Goal: Information Seeking & Learning: Check status

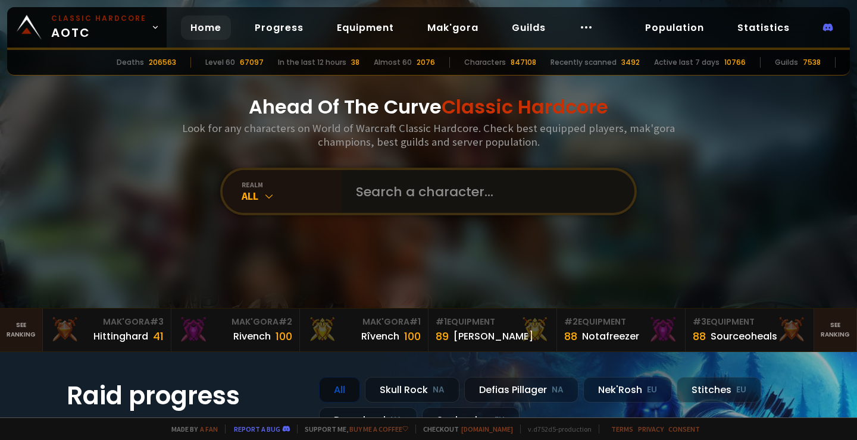
click at [402, 191] on input "text" at bounding box center [484, 191] width 271 height 43
type input "rito"
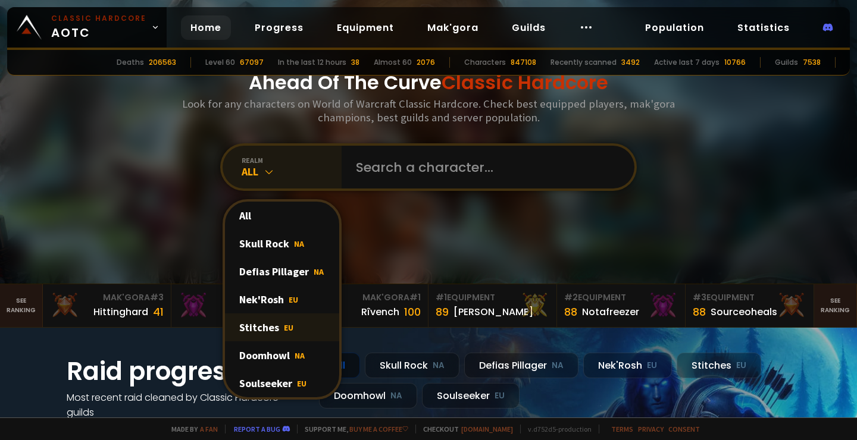
scroll to position [25, 0]
click at [289, 387] on div "Soulseeker EU" at bounding box center [282, 383] width 114 height 28
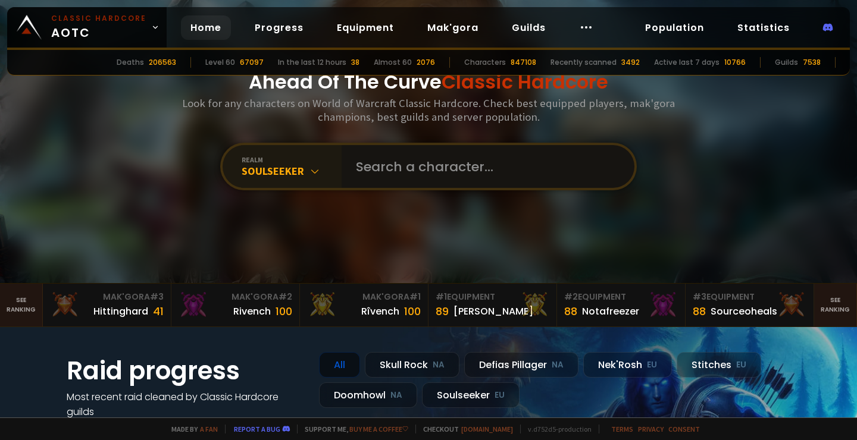
click at [406, 163] on input "text" at bounding box center [484, 166] width 271 height 43
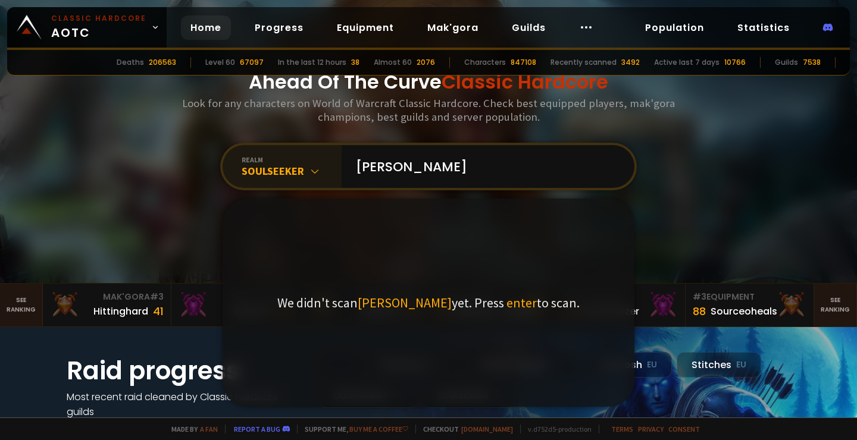
click at [632, 1] on div "Ahead Of The Curve Classic Hardcore Look for any characters on World of Warcraf…" at bounding box center [428, 129] width 717 height 308
click at [362, 171] on input "rito" at bounding box center [484, 166] width 271 height 43
type input "Rito"
click at [286, 177] on div "Soulseeker" at bounding box center [292, 171] width 100 height 14
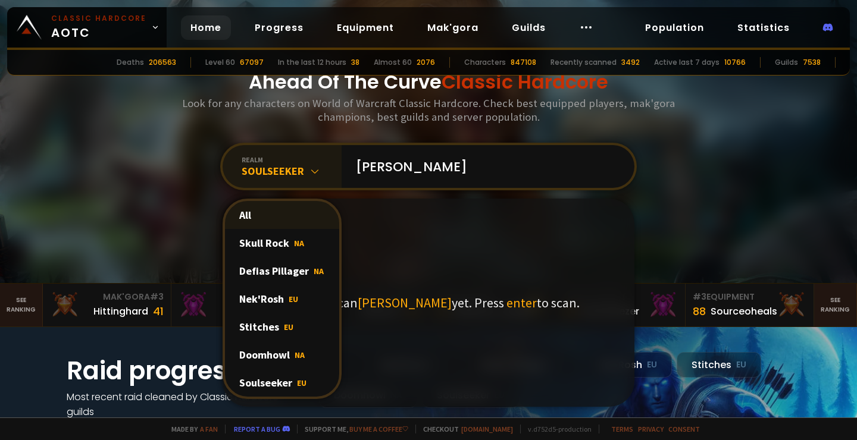
click at [276, 220] on div "All" at bounding box center [282, 215] width 114 height 28
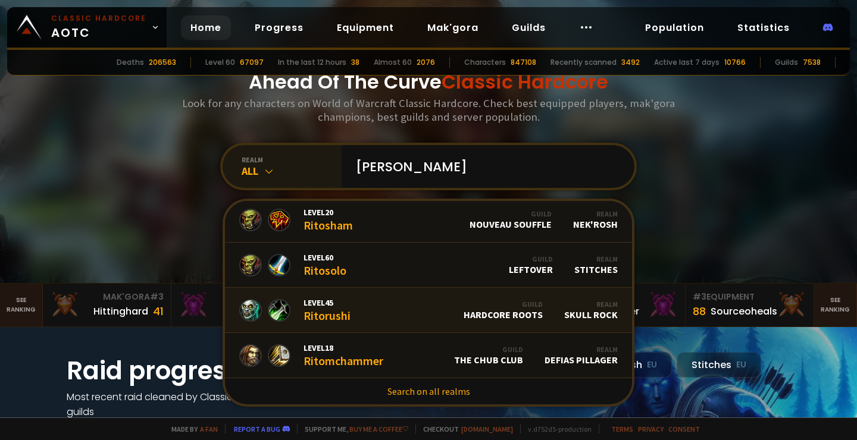
scroll to position [230, 0]
click at [427, 392] on link "Search on all realms" at bounding box center [428, 391] width 407 height 26
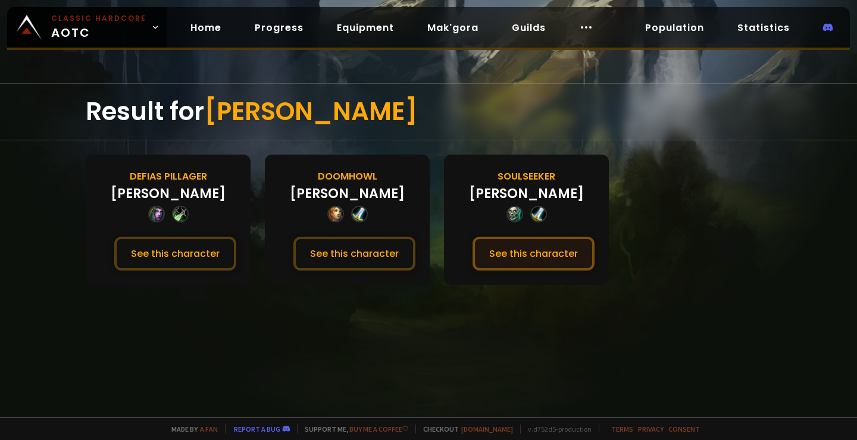
click at [556, 252] on button "See this character" at bounding box center [533, 254] width 122 height 34
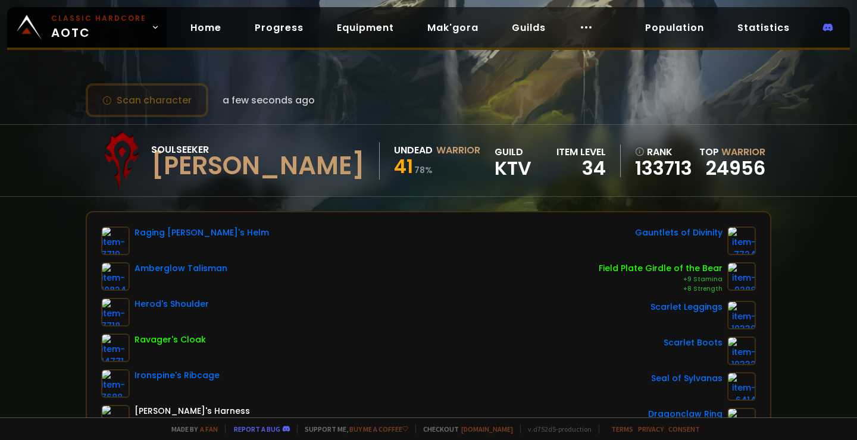
click at [175, 108] on button "Scan character" at bounding box center [147, 100] width 123 height 34
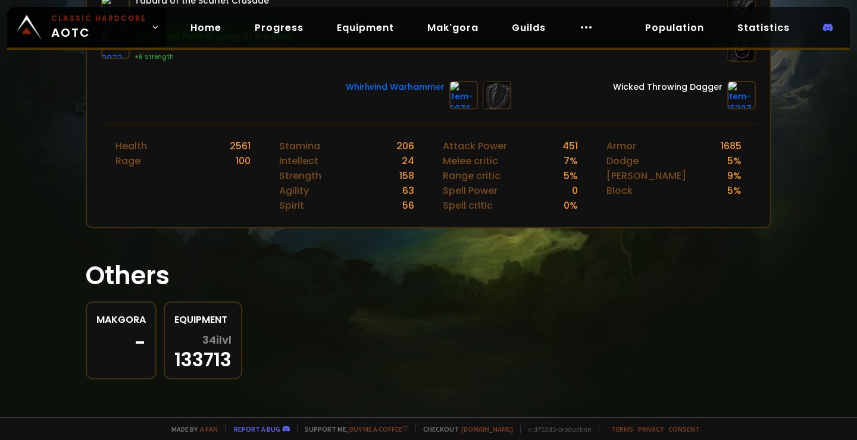
scroll to position [446, 0]
click at [121, 337] on div "-" at bounding box center [120, 343] width 49 height 18
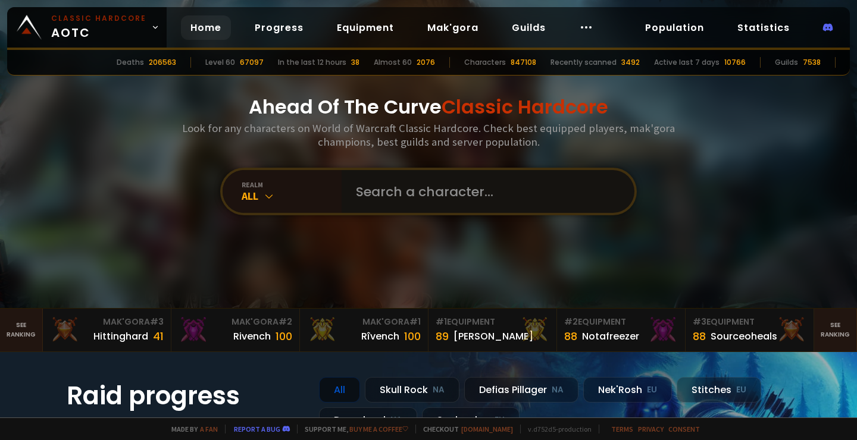
click at [381, 192] on input "text" at bounding box center [484, 191] width 271 height 43
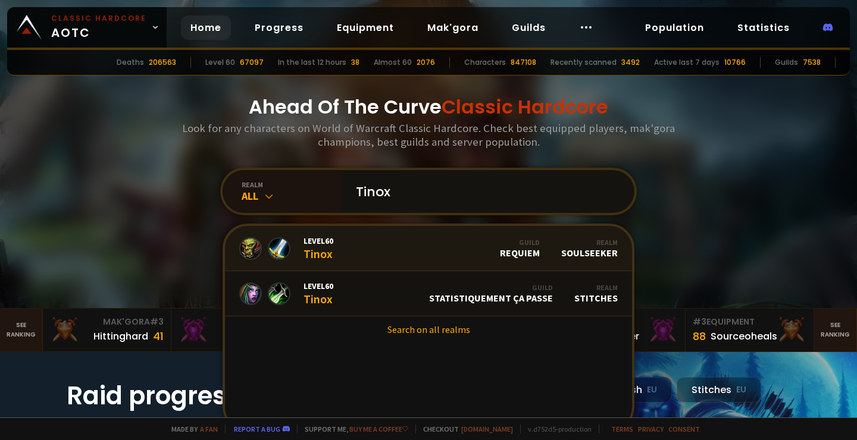
type input "Tinox"
click at [403, 256] on link "Level 60 Tinox Guild Requiem Realm Soulseeker" at bounding box center [428, 248] width 407 height 45
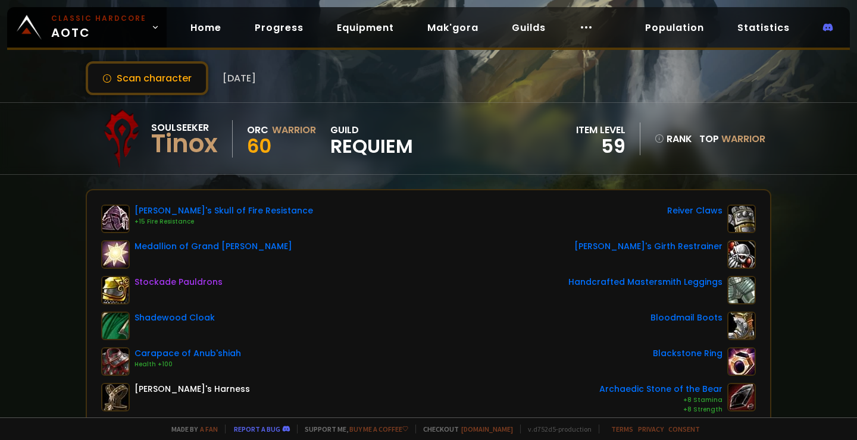
scroll to position [26, 0]
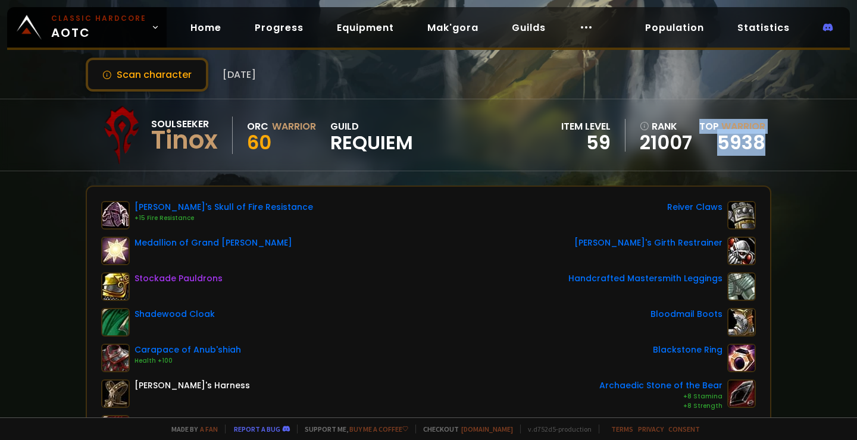
drag, startPoint x: 802, startPoint y: 151, endPoint x: 694, endPoint y: 138, distance: 109.0
click at [694, 138] on div "Soulseeker Tinox Orc Warrior 60 guild Requiem item level 59 rank 21007 Top Warr…" at bounding box center [428, 135] width 857 height 73
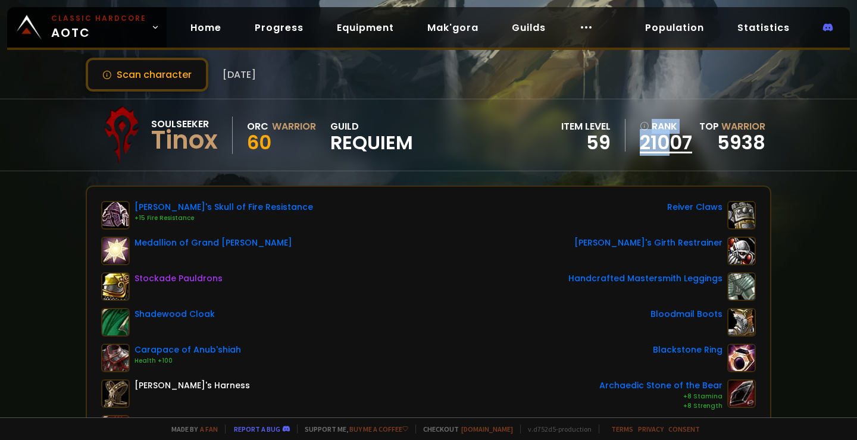
drag, startPoint x: 638, startPoint y: 121, endPoint x: 675, endPoint y: 132, distance: 38.0
click at [675, 132] on div "item level 59 rank 21007 Top Warrior 5938" at bounding box center [663, 135] width 204 height 33
drag, startPoint x: 566, startPoint y: 121, endPoint x: 604, endPoint y: 143, distance: 43.7
click at [604, 143] on div "item level 59" at bounding box center [593, 135] width 64 height 33
click at [508, 193] on div "Gyth's Skull of Fire Resistance +15 Fire Resistance Medallion of Grand Marshal …" at bounding box center [428, 366] width 683 height 358
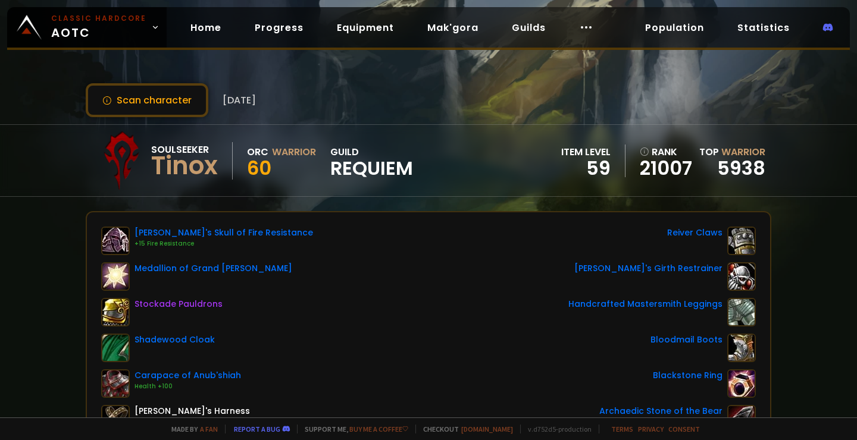
scroll to position [7, 0]
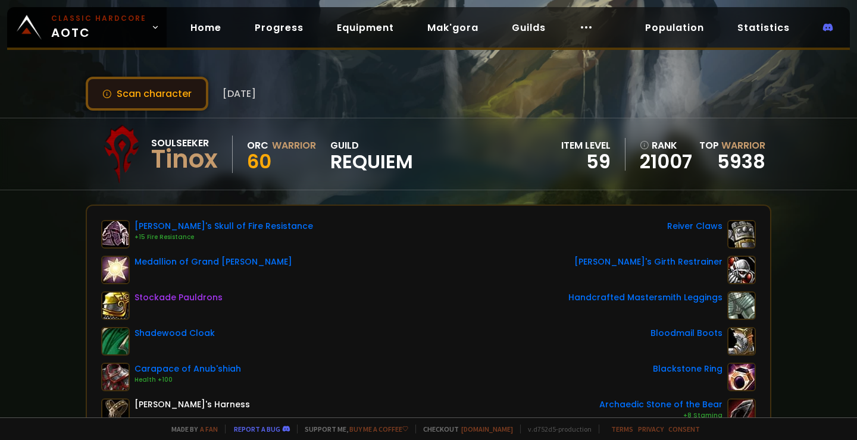
click at [177, 99] on button "Scan character" at bounding box center [147, 94] width 123 height 34
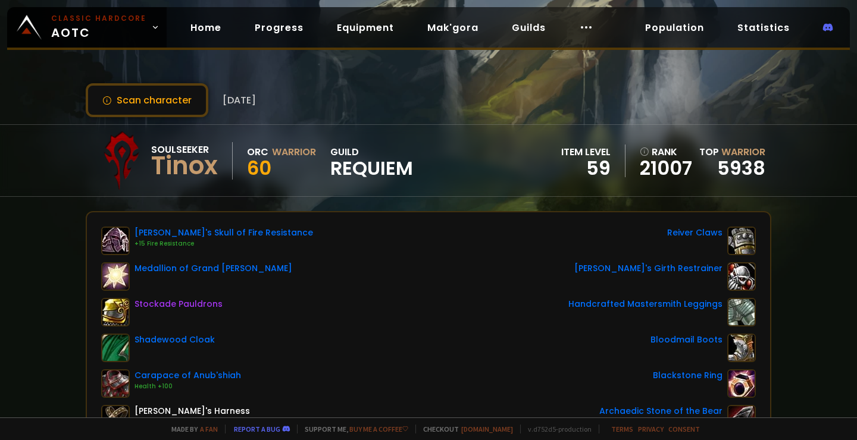
scroll to position [0, 0]
click at [175, 106] on button "Scan character" at bounding box center [147, 100] width 123 height 34
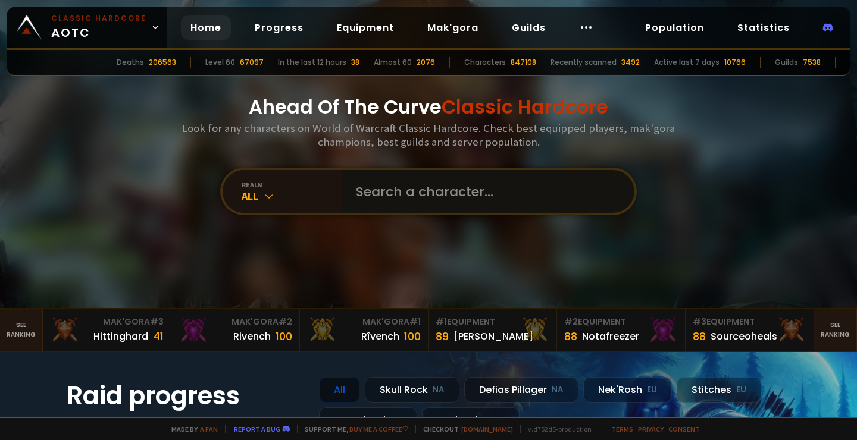
click at [401, 185] on input "text" at bounding box center [484, 191] width 271 height 43
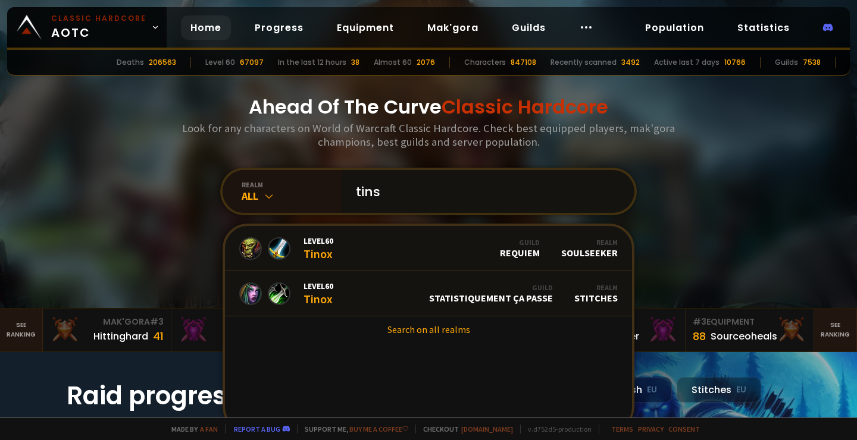
type input "tins"
drag, startPoint x: 401, startPoint y: 185, endPoint x: 306, endPoint y: 296, distance: 146.4
click at [306, 296] on div "Level 60 Tinox" at bounding box center [318, 294] width 30 height 26
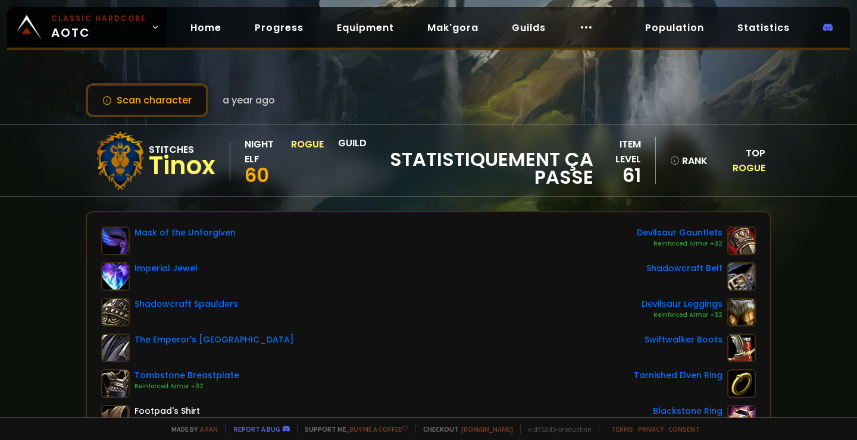
click at [306, 296] on div "Mask of the Unforgiven Imperial Jewel Shadowcraft Spaulders The Emperor's New C…" at bounding box center [428, 366] width 655 height 278
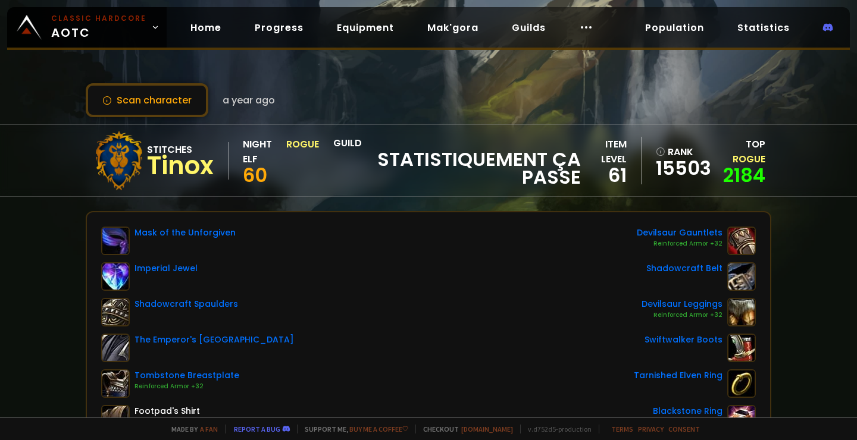
click at [634, 0] on div "Scan character a year ago Stitches Tinox Night Elf Rogue 60 guild statistiqueme…" at bounding box center [428, 209] width 857 height 418
